Goal: Task Accomplishment & Management: Manage account settings

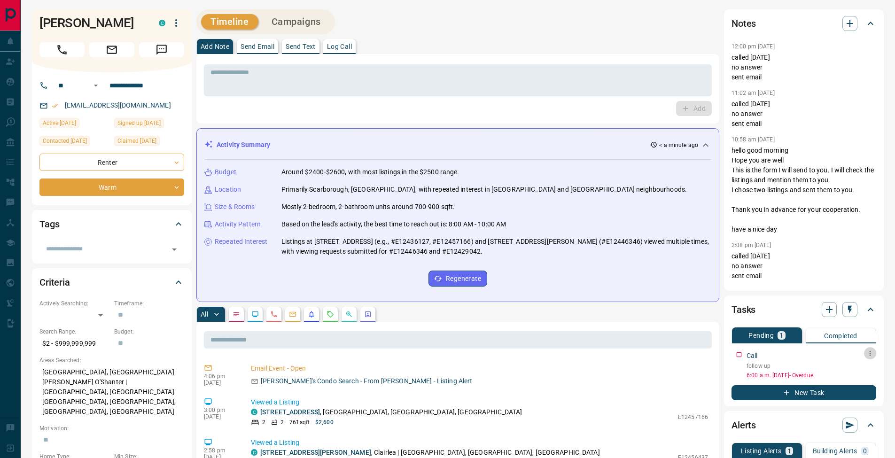
click at [872, 354] on icon "button" at bounding box center [870, 353] width 8 height 8
click at [866, 365] on li "Edit" at bounding box center [854, 371] width 41 height 14
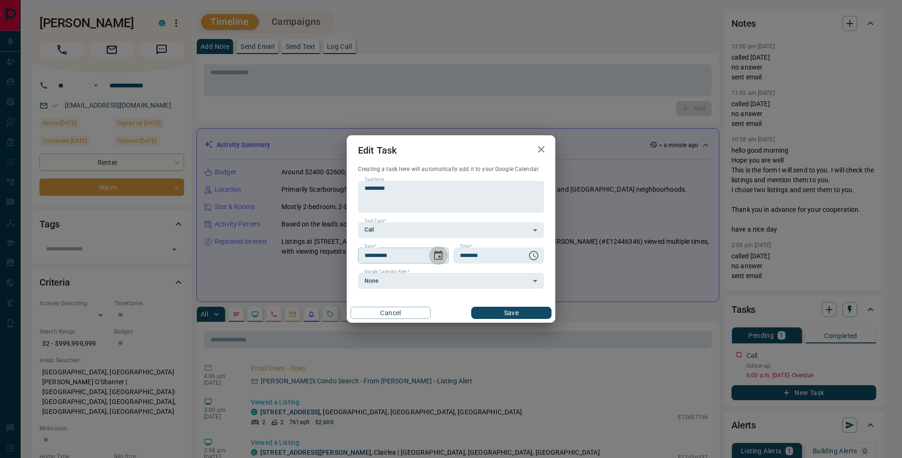
click at [436, 258] on icon "Choose date, selected date is Oct 9, 2025" at bounding box center [438, 255] width 11 height 11
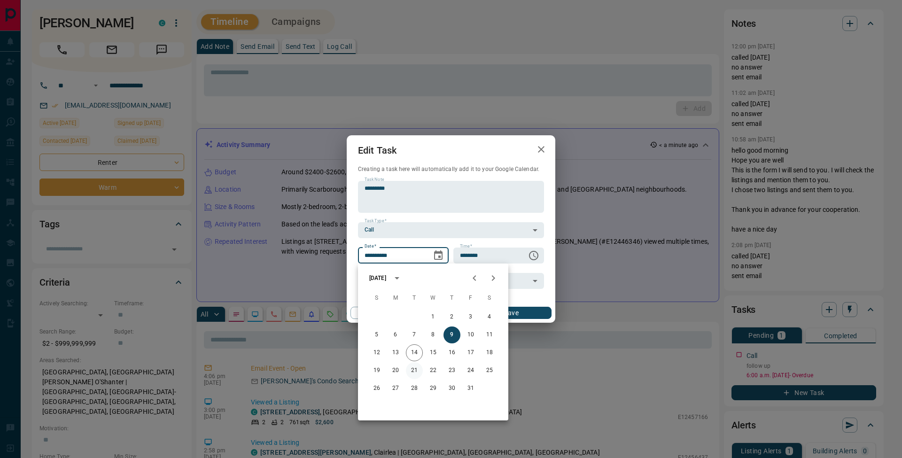
click at [416, 370] on button "21" at bounding box center [414, 370] width 17 height 17
type input "**********"
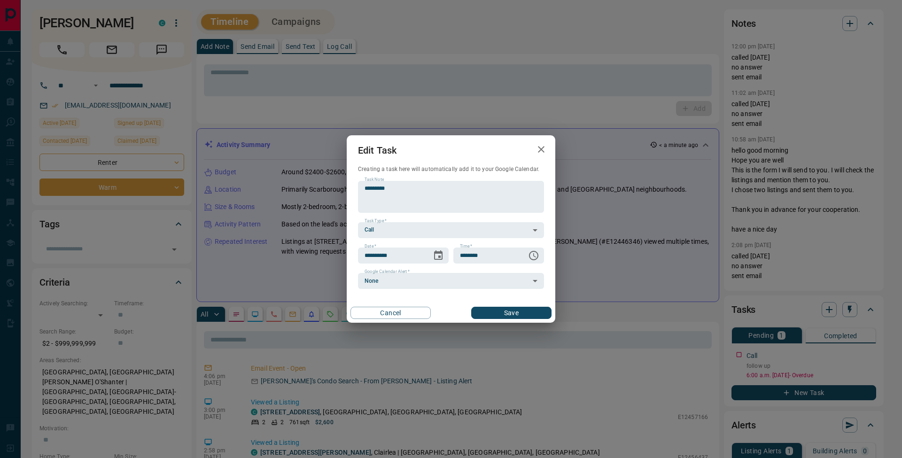
click at [541, 314] on button "Save" at bounding box center [511, 313] width 80 height 12
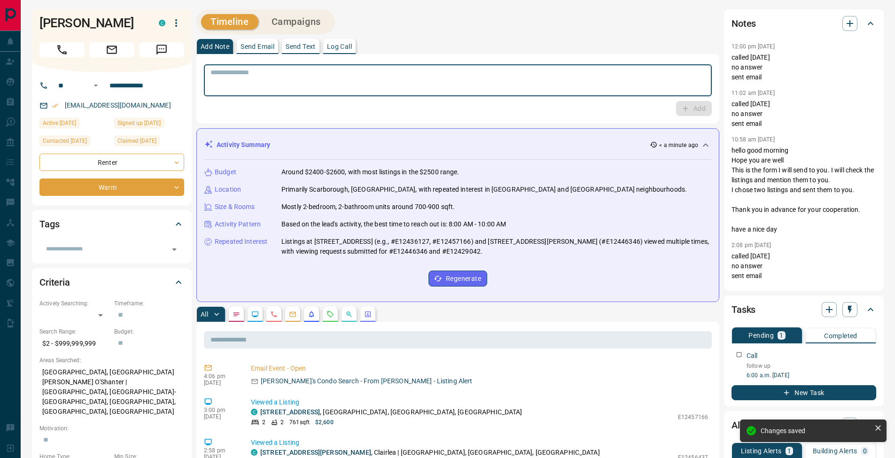
click at [295, 80] on textarea at bounding box center [457, 81] width 495 height 24
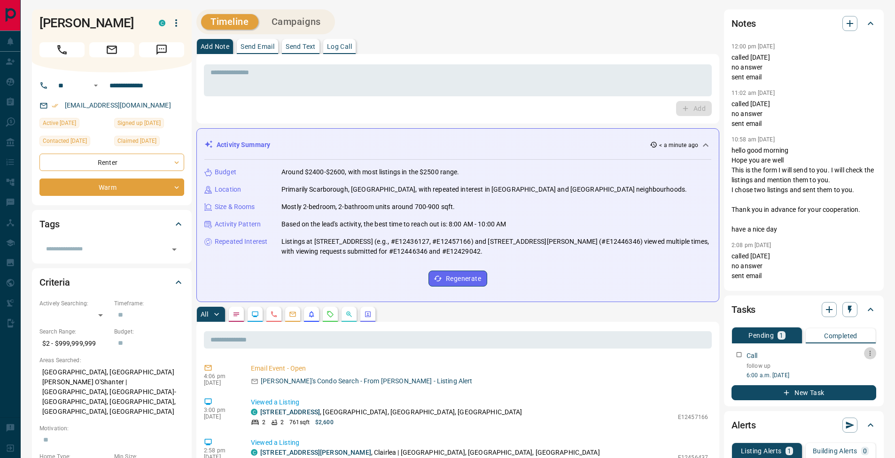
click at [873, 356] on icon "button" at bounding box center [870, 353] width 8 height 8
click at [866, 369] on li "Edit" at bounding box center [854, 371] width 41 height 14
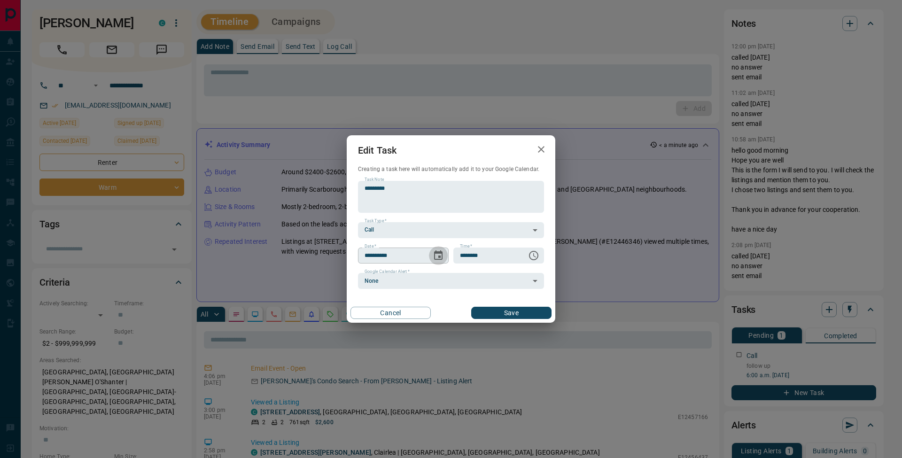
click at [439, 253] on icon "Choose date, selected date is Oct 21, 2025" at bounding box center [438, 254] width 8 height 9
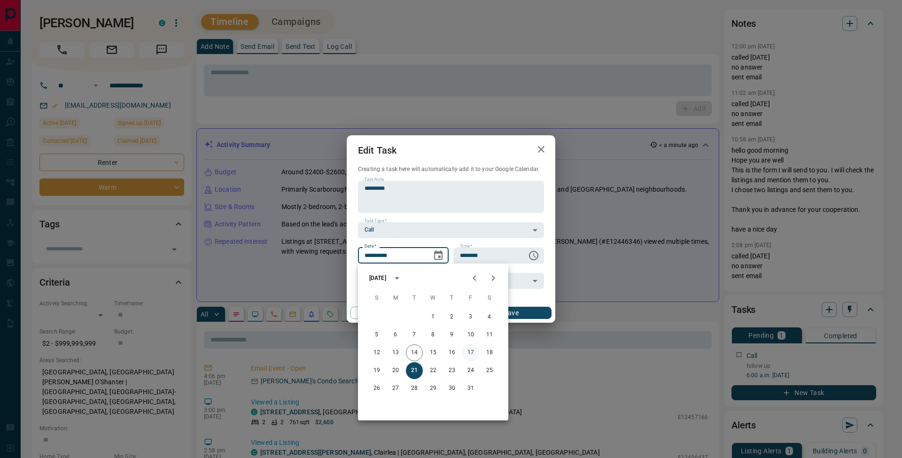
click at [472, 355] on button "17" at bounding box center [470, 352] width 17 height 17
type input "**********"
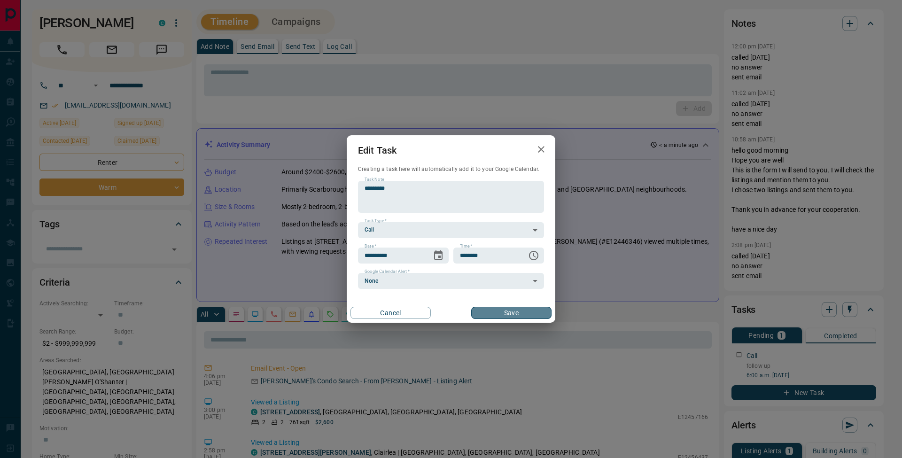
click at [533, 313] on button "Save" at bounding box center [511, 313] width 80 height 12
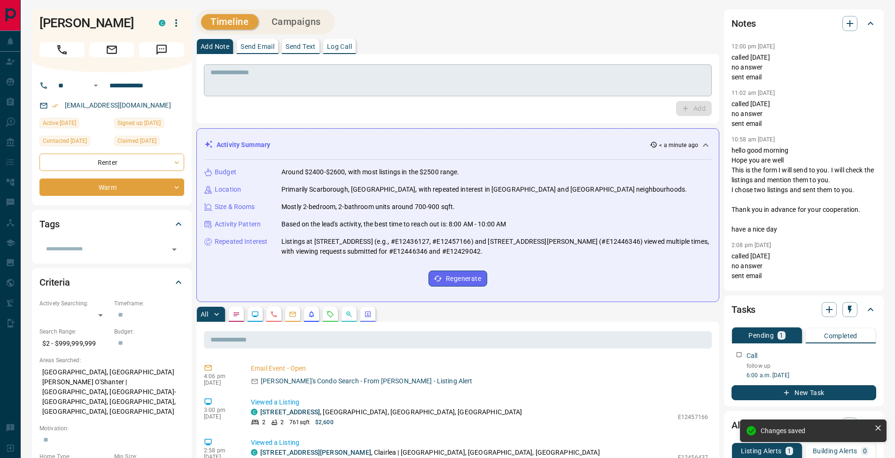
click at [270, 79] on textarea at bounding box center [457, 81] width 495 height 24
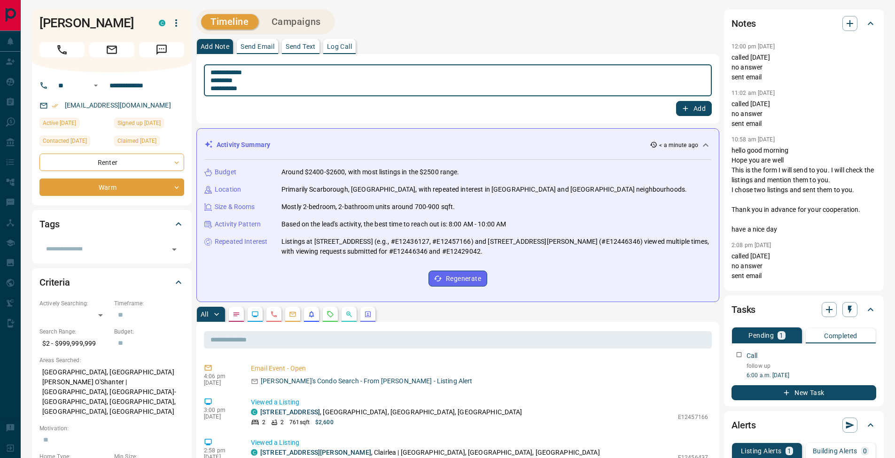
click at [213, 80] on textarea "**********" at bounding box center [457, 81] width 495 height 24
type textarea "**********"
click at [694, 107] on button "Add" at bounding box center [694, 108] width 36 height 15
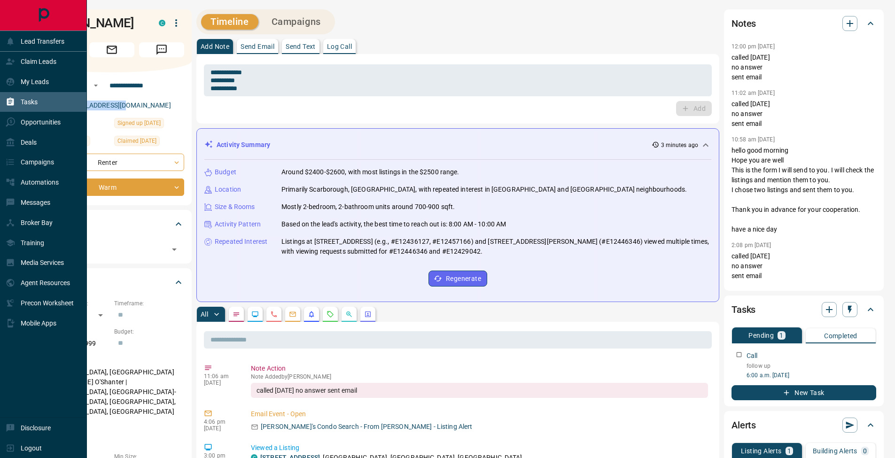
click at [11, 97] on icon at bounding box center [10, 101] width 9 height 9
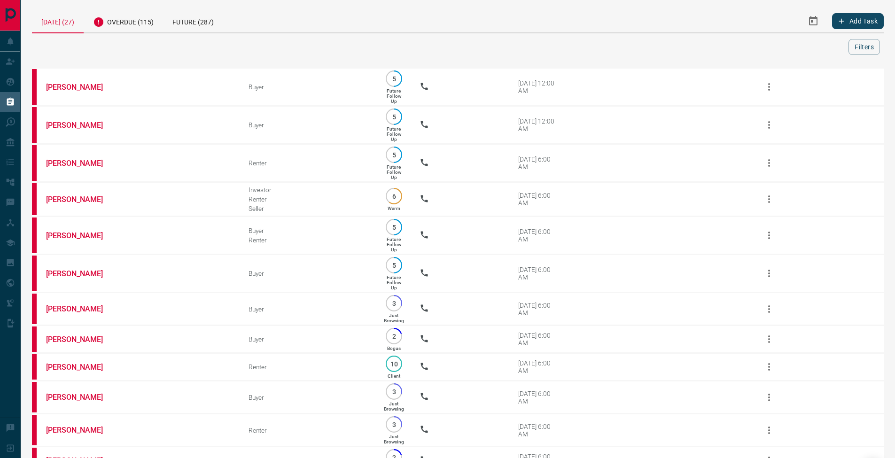
drag, startPoint x: 128, startPoint y: 26, endPoint x: 136, endPoint y: 41, distance: 17.2
click at [128, 26] on div "Overdue (115)" at bounding box center [123, 20] width 79 height 23
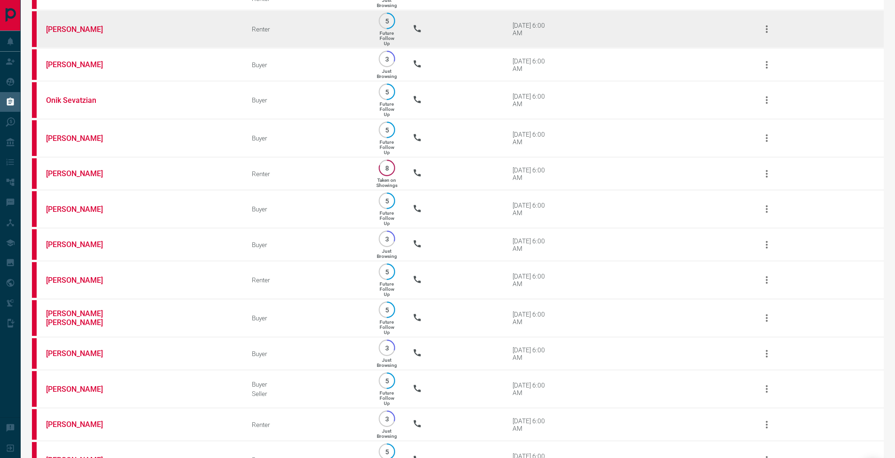
scroll to position [2022, 0]
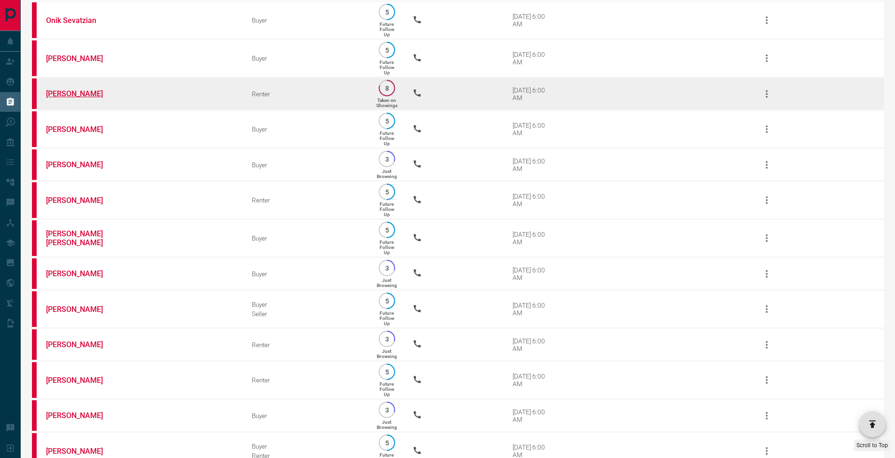
click at [77, 98] on link "[PERSON_NAME]" at bounding box center [81, 93] width 70 height 9
